Goal: Check status: Check status

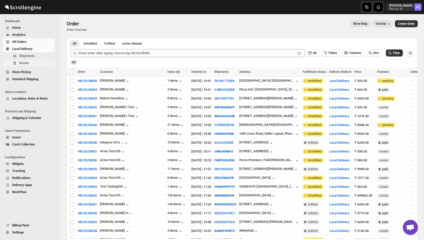
click at [28, 62] on span "Routes" at bounding box center [24, 63] width 10 height 4
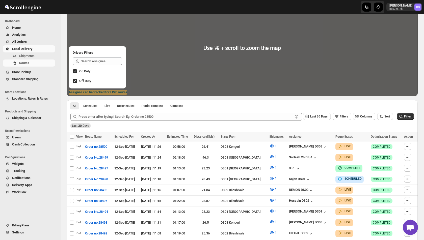
scroll to position [58, 0]
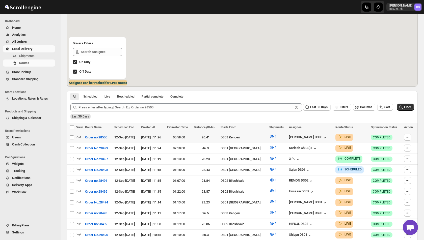
click at [79, 137] on icon "button" at bounding box center [78, 136] width 5 height 5
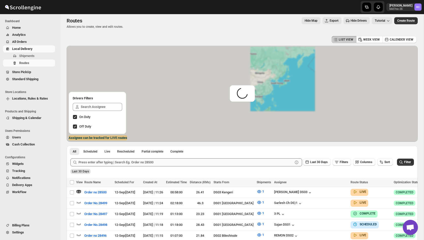
scroll to position [0, 0]
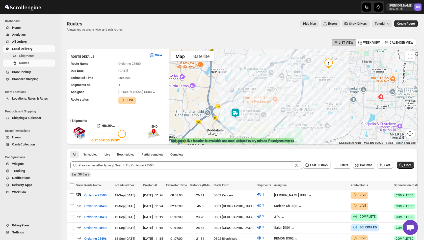
click at [235, 114] on img at bounding box center [235, 114] width 10 height 10
click at [91, 170] on div "Last 30 Days" at bounding box center [80, 174] width 20 height 8
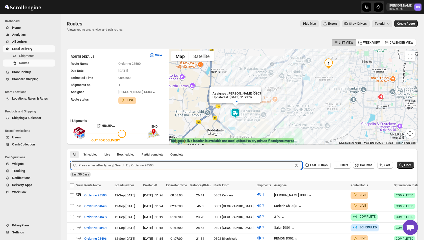
click at [106, 163] on input "text" at bounding box center [186, 166] width 215 height 8
paste input "28500"
click at [96, 168] on input "28500" at bounding box center [181, 166] width 205 height 8
type input "28500"
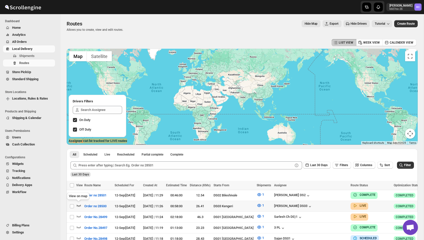
click at [79, 205] on icon "button" at bounding box center [78, 205] width 5 height 5
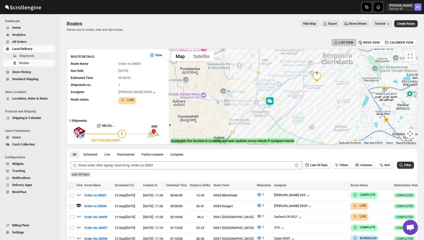
click at [271, 96] on div at bounding box center [293, 97] width 249 height 96
click at [271, 102] on img at bounding box center [270, 102] width 10 height 10
click at [313, 205] on icon "button" at bounding box center [309, 206] width 5 height 5
click at [266, 177] on div "Submit Last 30 Days Filters Columns Sort Filter Last 30 Days" at bounding box center [242, 169] width 351 height 23
click at [291, 78] on button "Close" at bounding box center [289, 81] width 12 height 12
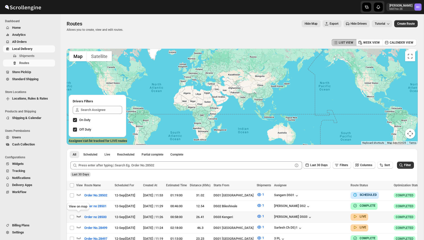
click at [79, 216] on icon "button" at bounding box center [78, 216] width 5 height 5
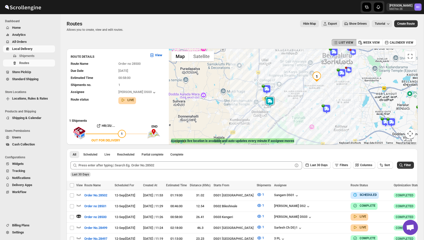
click at [269, 104] on img at bounding box center [270, 102] width 10 height 10
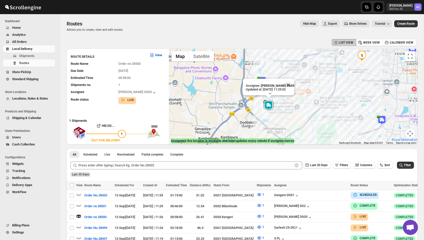
drag, startPoint x: 298, startPoint y: 106, endPoint x: 265, endPoint y: 106, distance: 32.8
click at [265, 106] on div "Assignee : [PERSON_NAME] DS03 Updated at : [DATE] 11:29:32 Duty mode Enabled Ba…" at bounding box center [293, 97] width 249 height 96
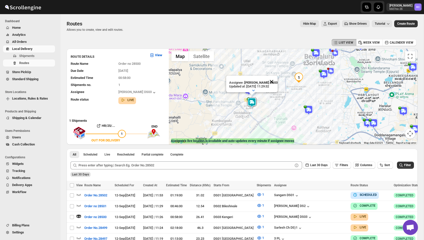
click at [273, 82] on button "Close" at bounding box center [272, 82] width 12 height 12
click at [253, 101] on img at bounding box center [252, 103] width 10 height 10
click at [253, 102] on img at bounding box center [252, 103] width 10 height 10
